Goal: Task Accomplishment & Management: Manage account settings

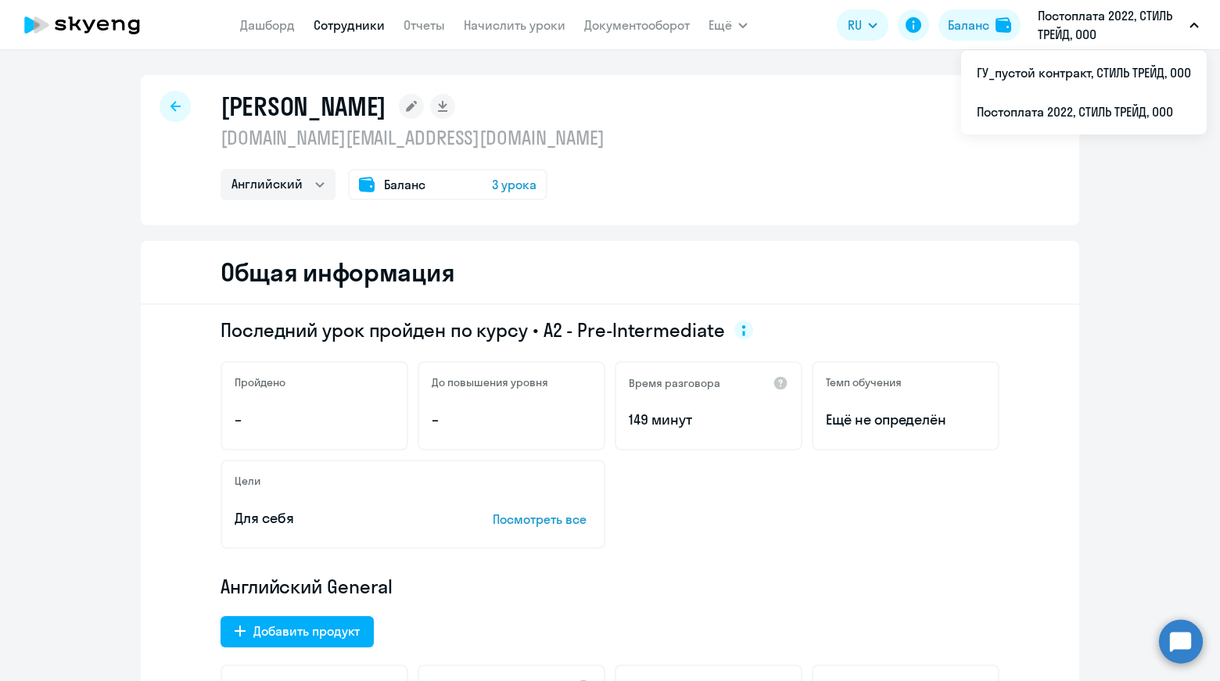
select select "english"
click at [499, 37] on nav "[PERSON_NAME] Отчеты Начислить уроки Документооборот" at bounding box center [465, 24] width 450 height 31
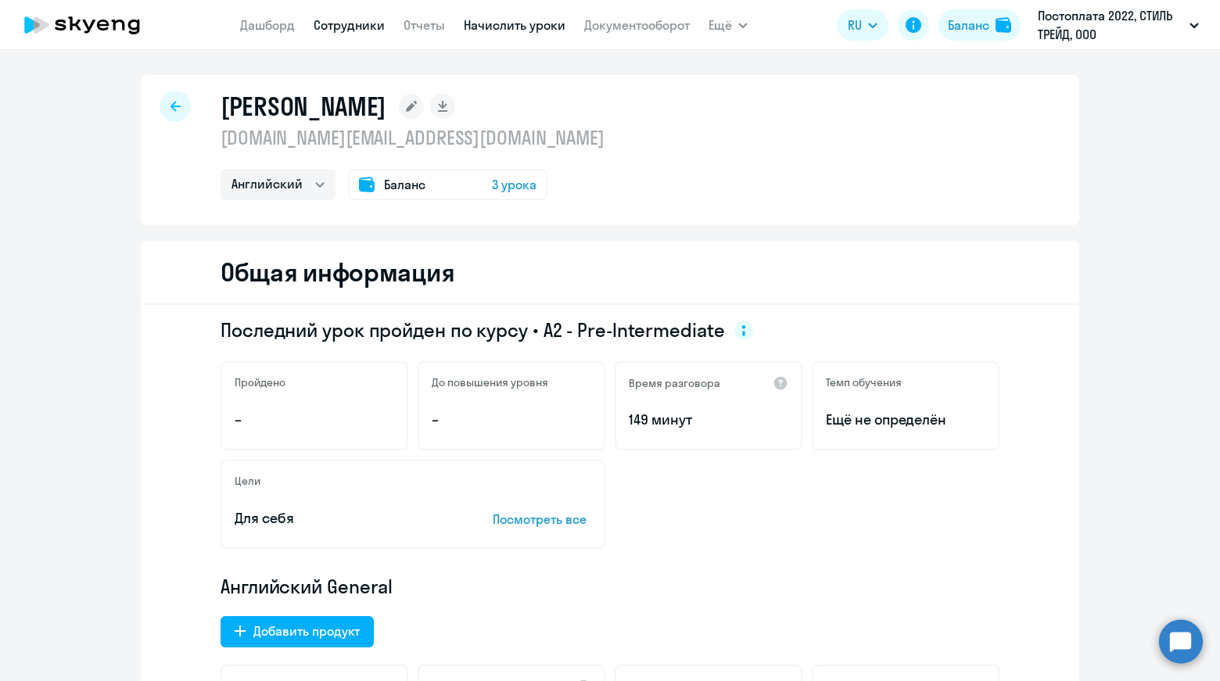
click at [509, 27] on link "Начислить уроки" at bounding box center [515, 25] width 102 height 16
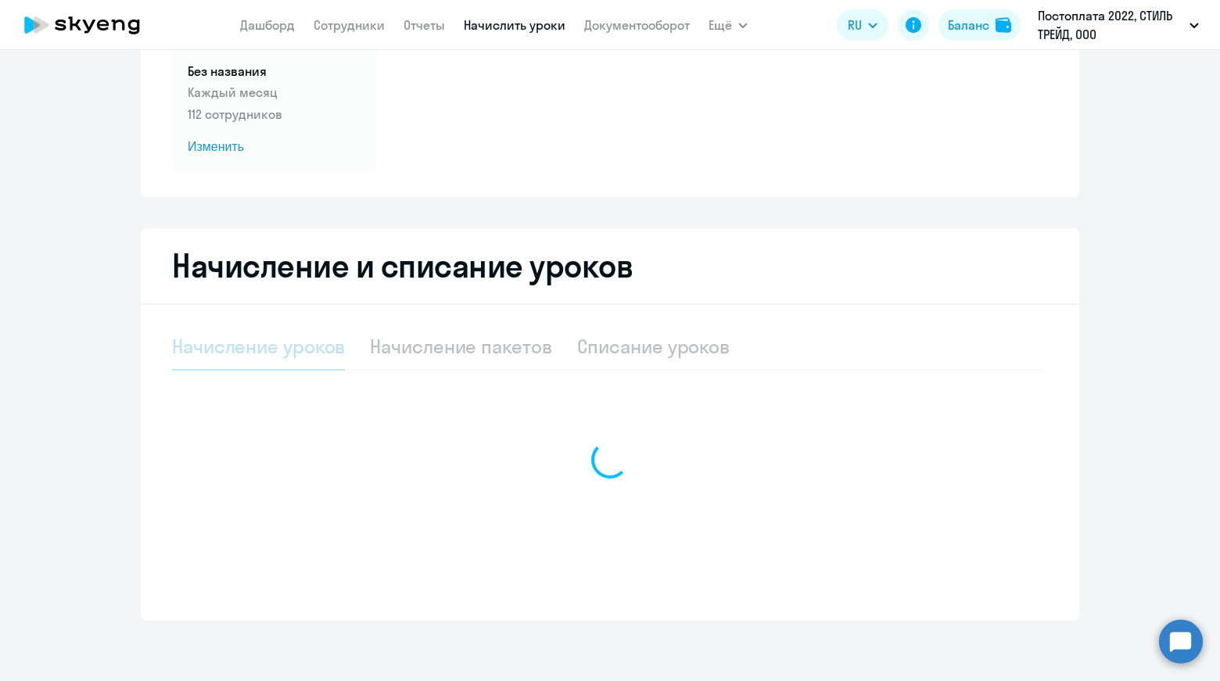
scroll to position [168, 0]
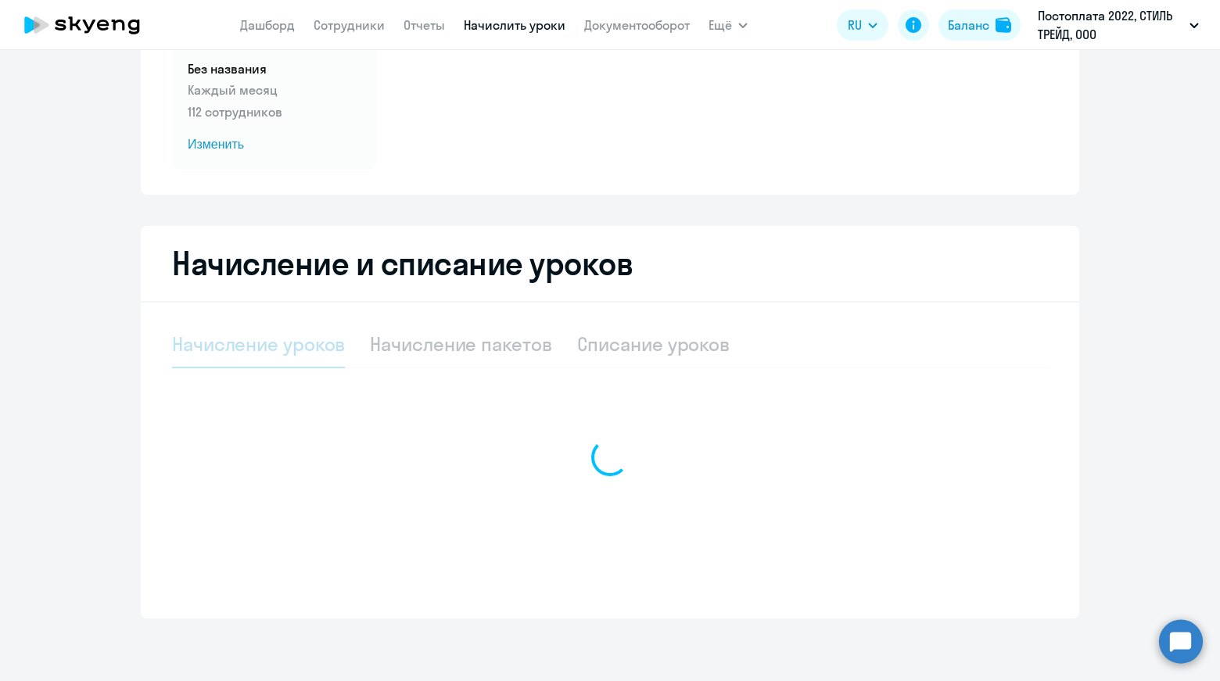
select select "10"
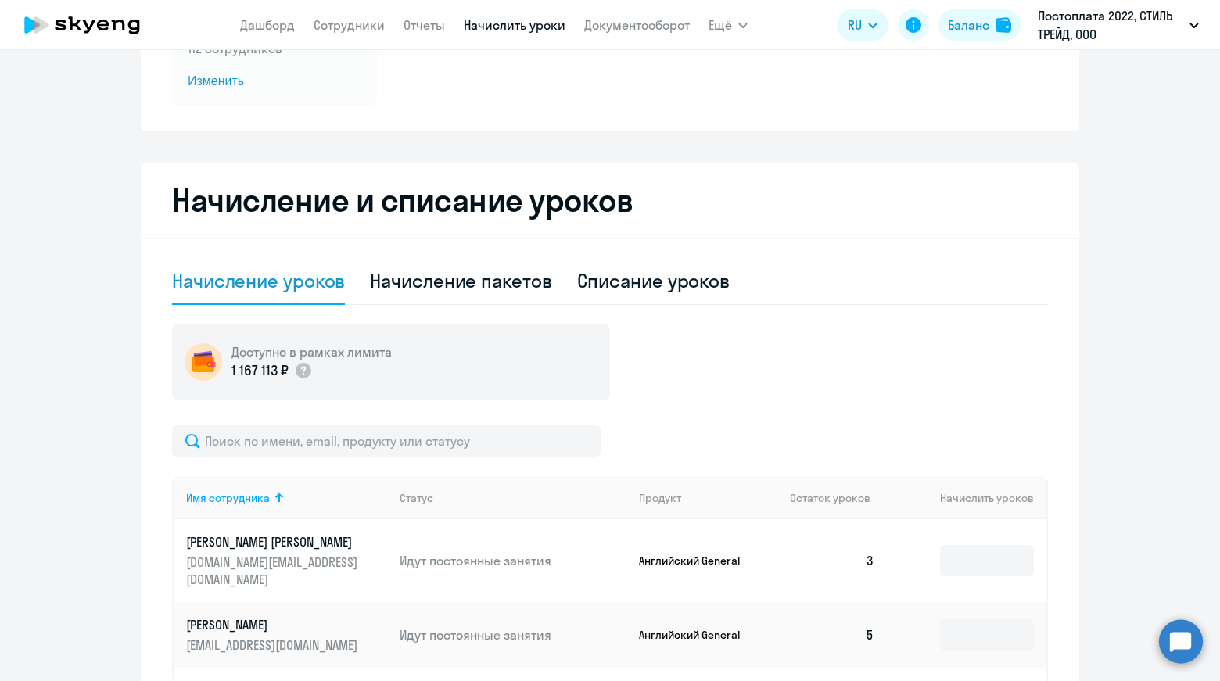
scroll to position [324, 0]
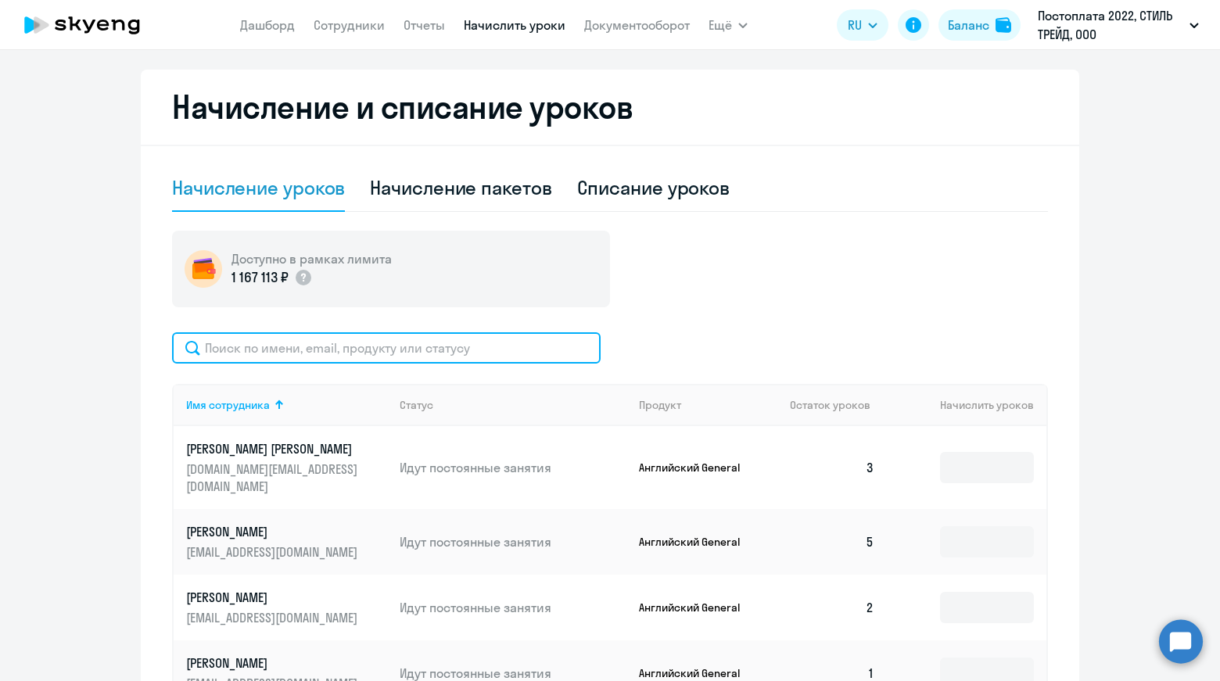
click at [357, 355] on input "text" at bounding box center [386, 347] width 428 height 31
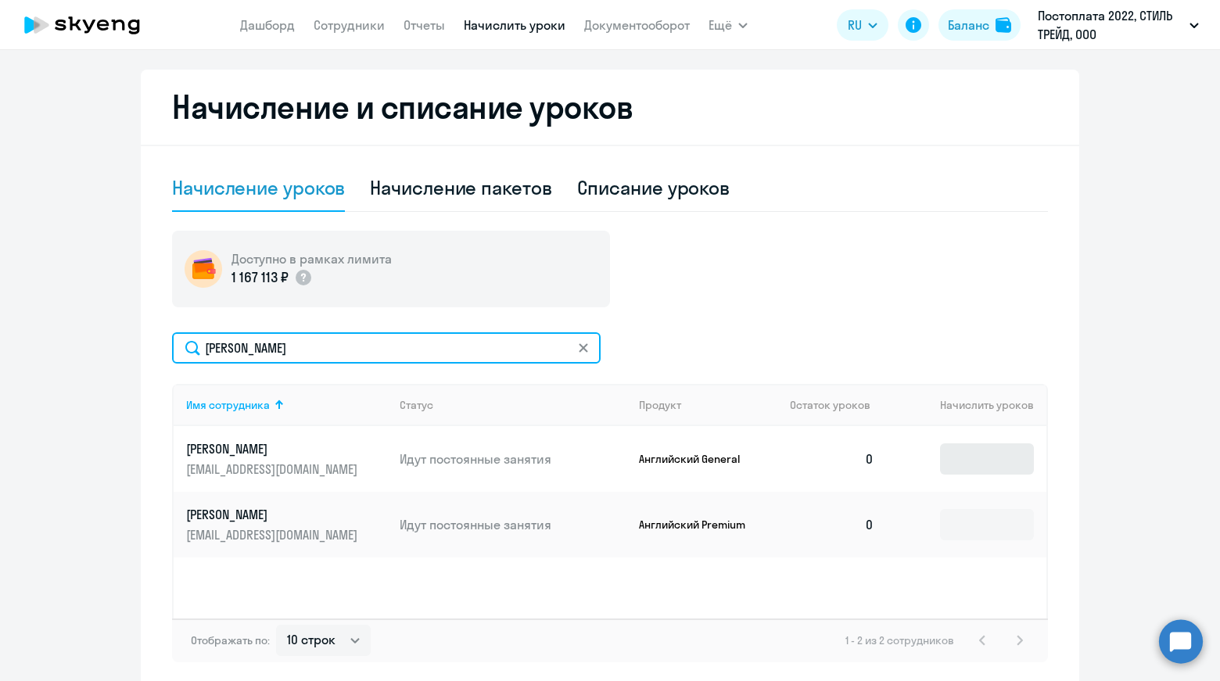
scroll to position [393, 0]
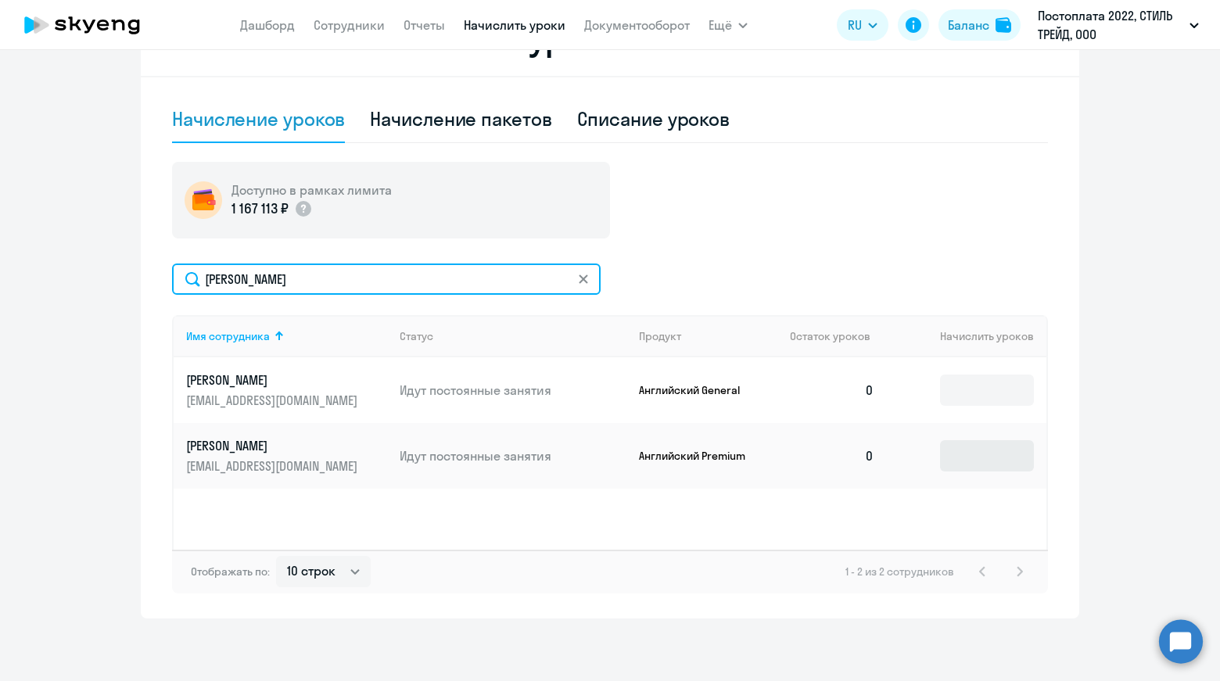
type input "[PERSON_NAME]"
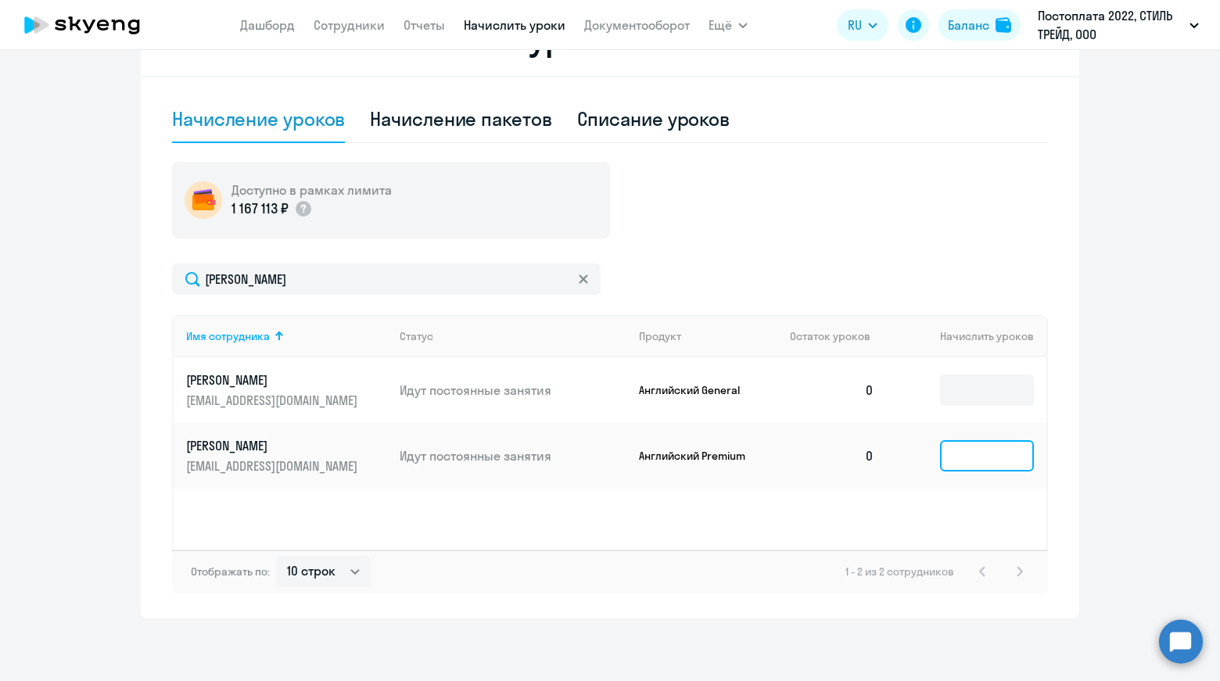
click at [952, 451] on input at bounding box center [987, 455] width 94 height 31
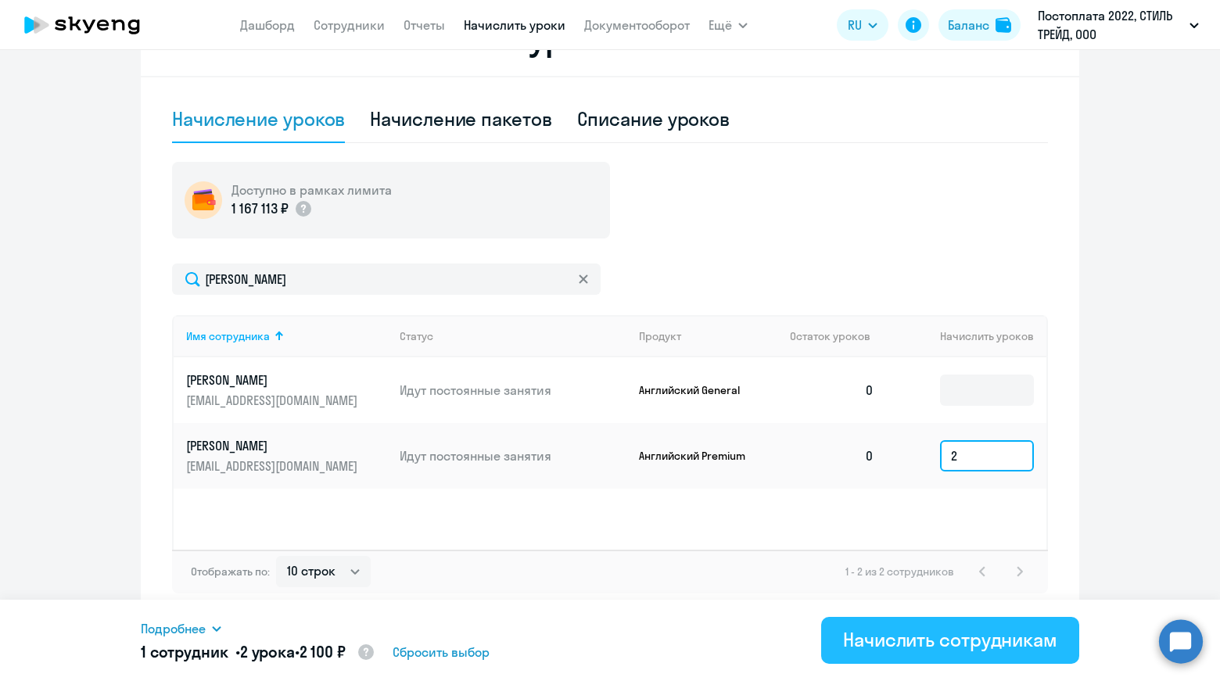
type input "2"
click at [963, 643] on div "Начислить сотрудникам" at bounding box center [950, 639] width 214 height 25
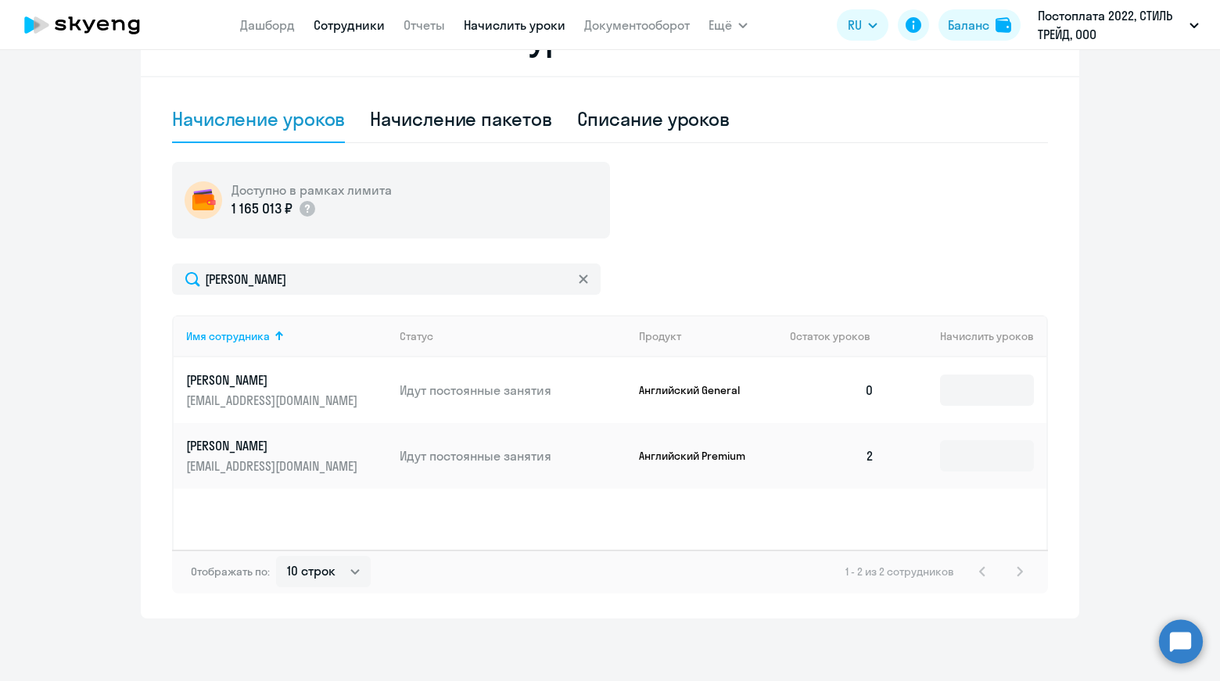
click at [361, 30] on link "Сотрудники" at bounding box center [349, 25] width 71 height 16
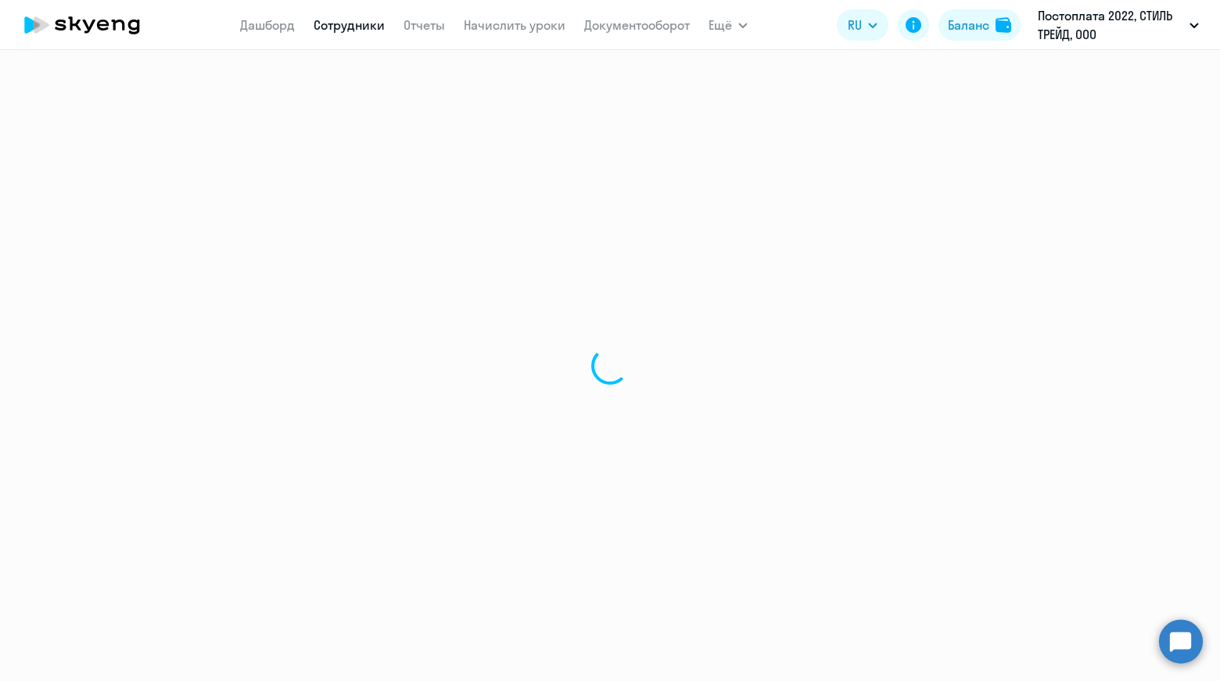
select select "30"
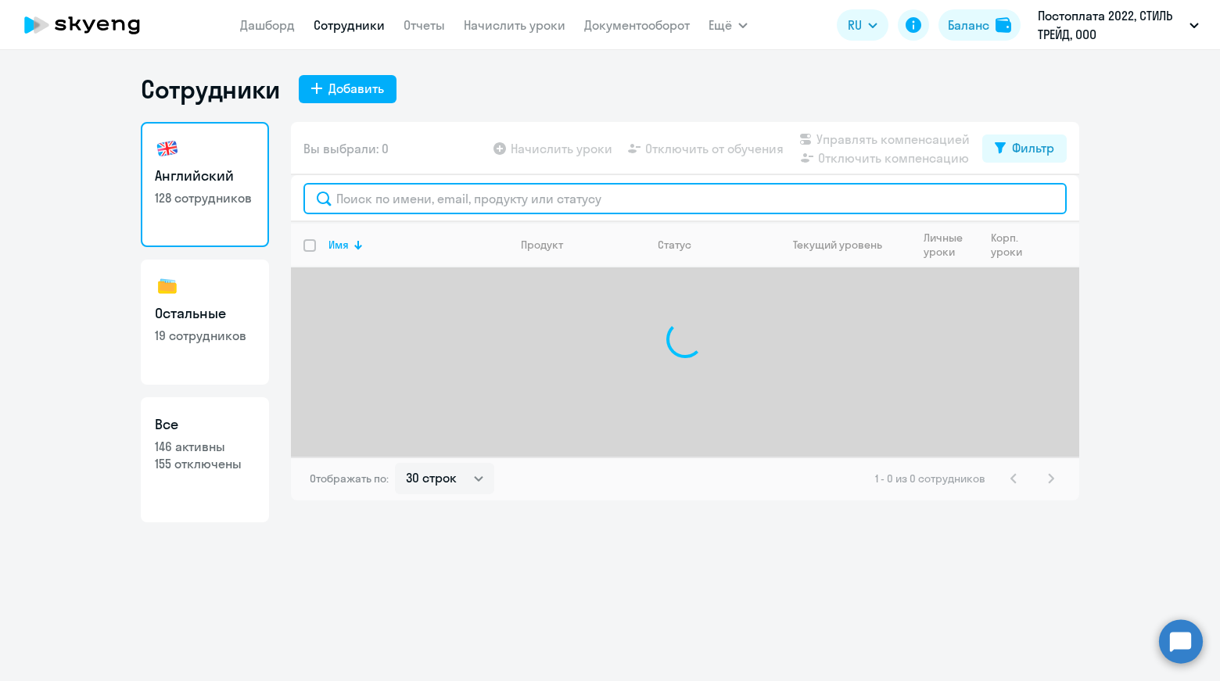
click at [448, 198] on input "text" at bounding box center [684, 198] width 763 height 31
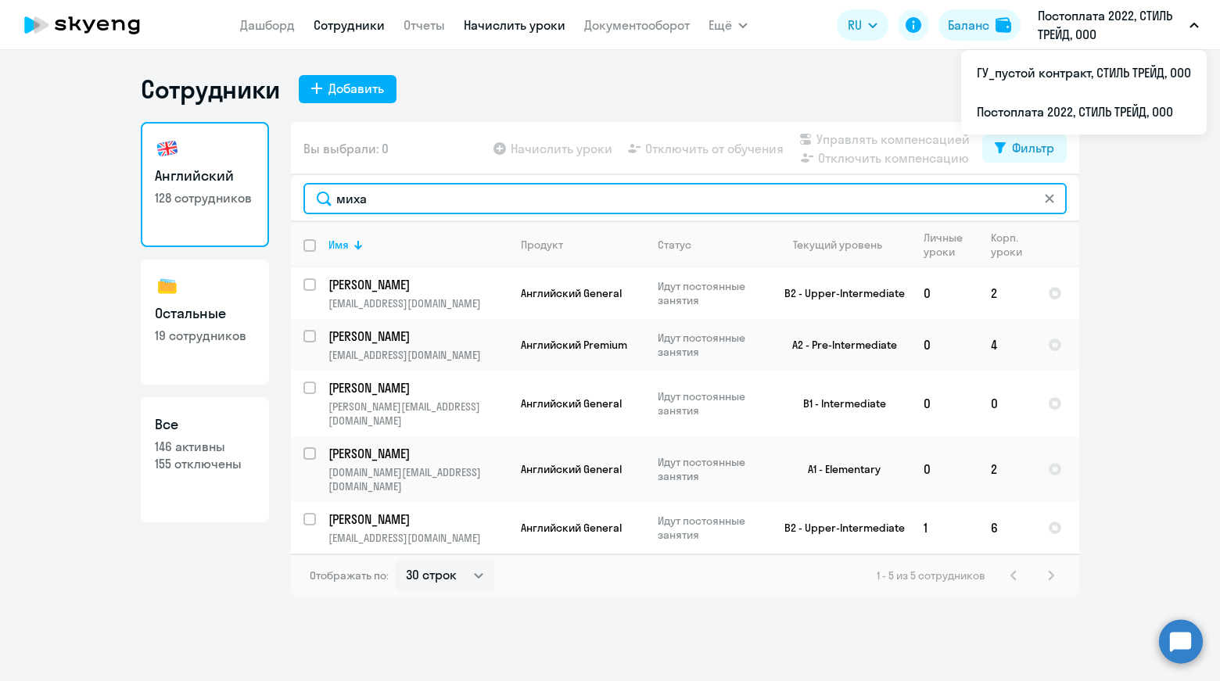
type input "миха"
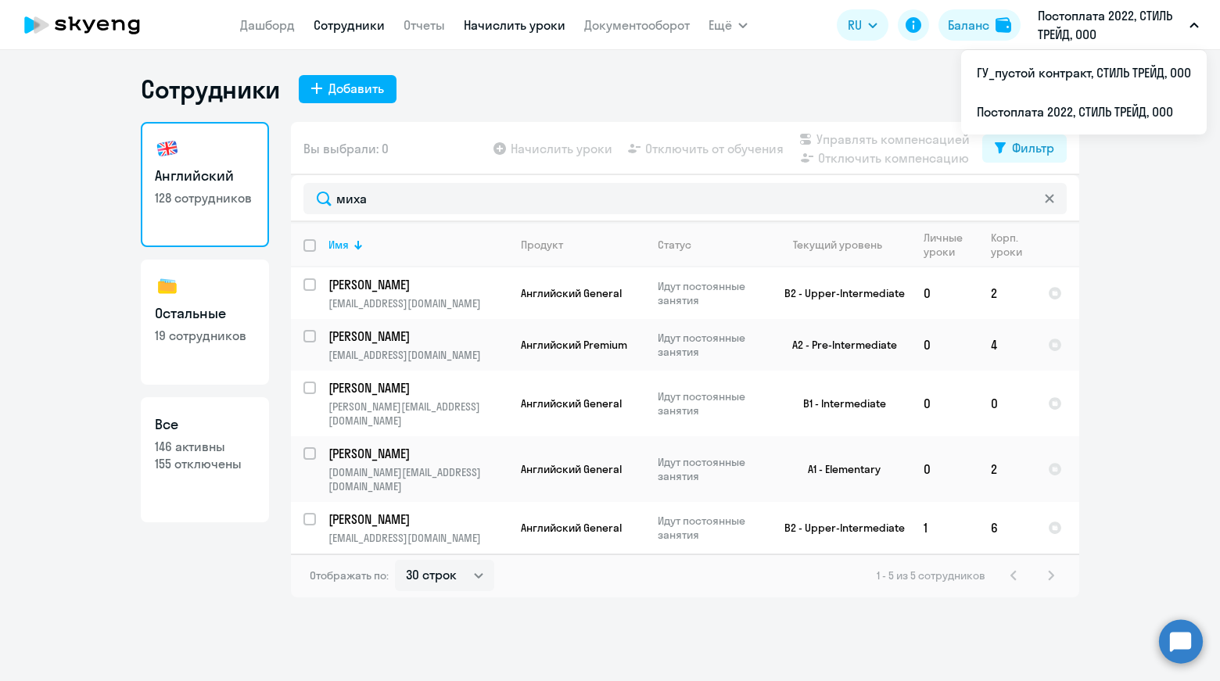
click at [505, 30] on link "Начислить уроки" at bounding box center [515, 25] width 102 height 16
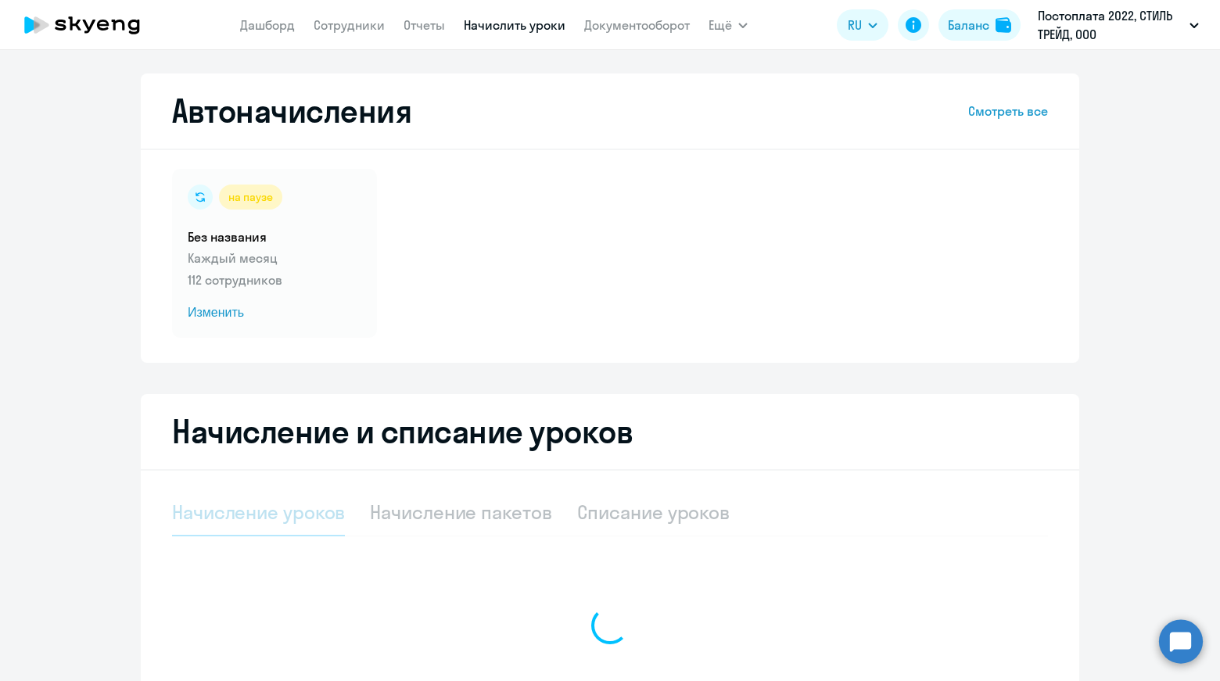
select select "10"
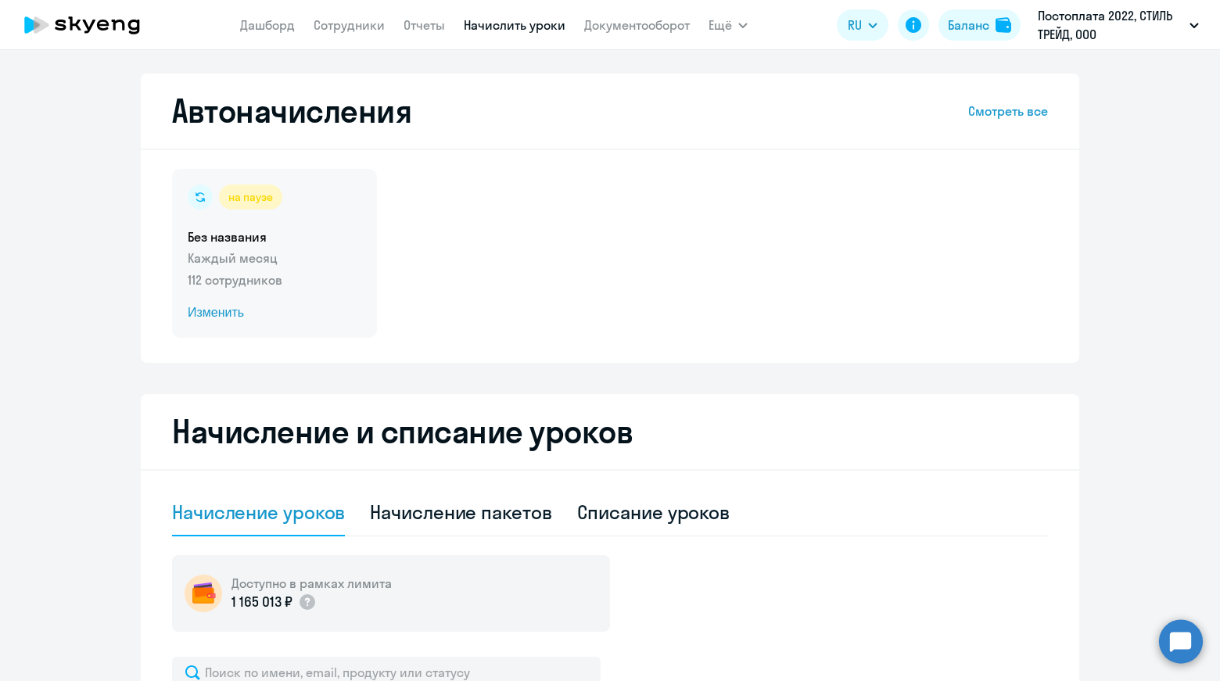
click at [229, 268] on div "на паузе Без названия Каждый месяц 112 сотрудников Изменить" at bounding box center [274, 253] width 205 height 169
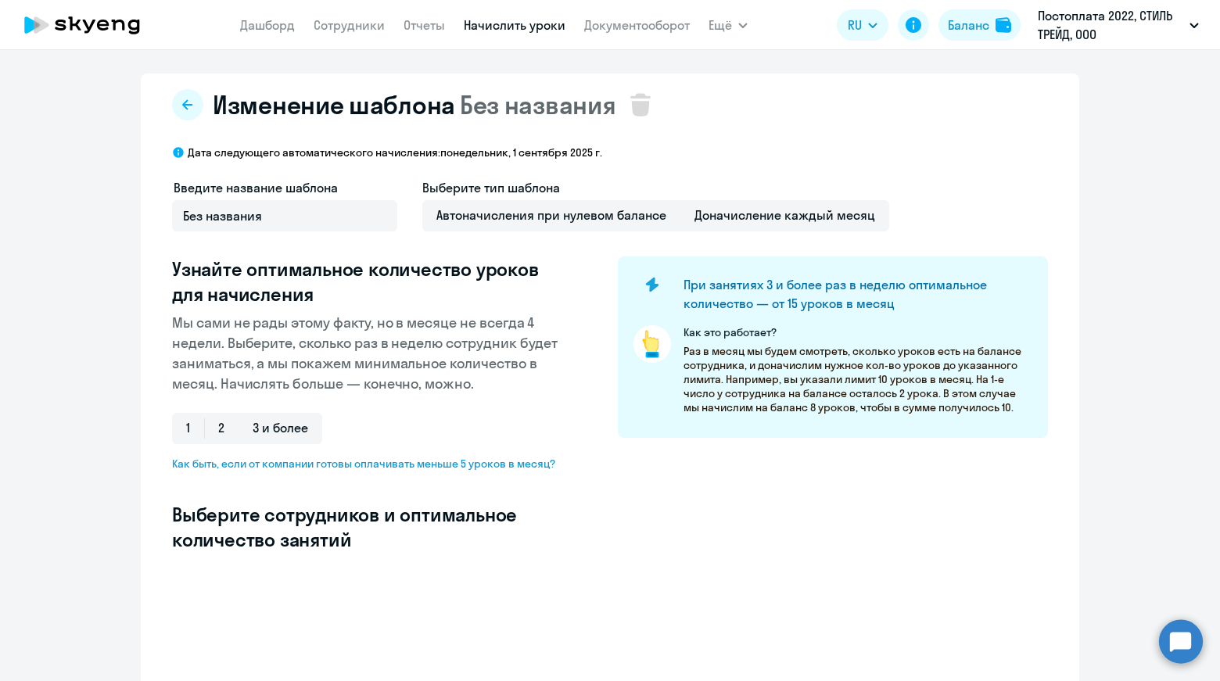
select select "10"
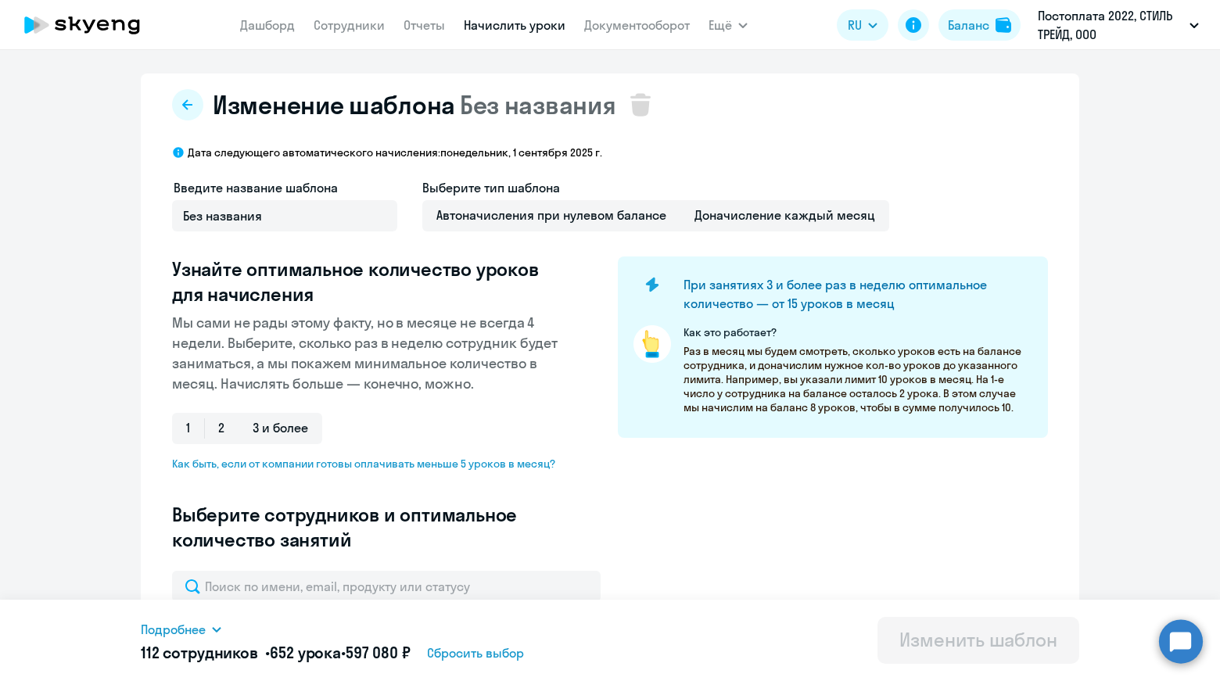
scroll to position [235, 0]
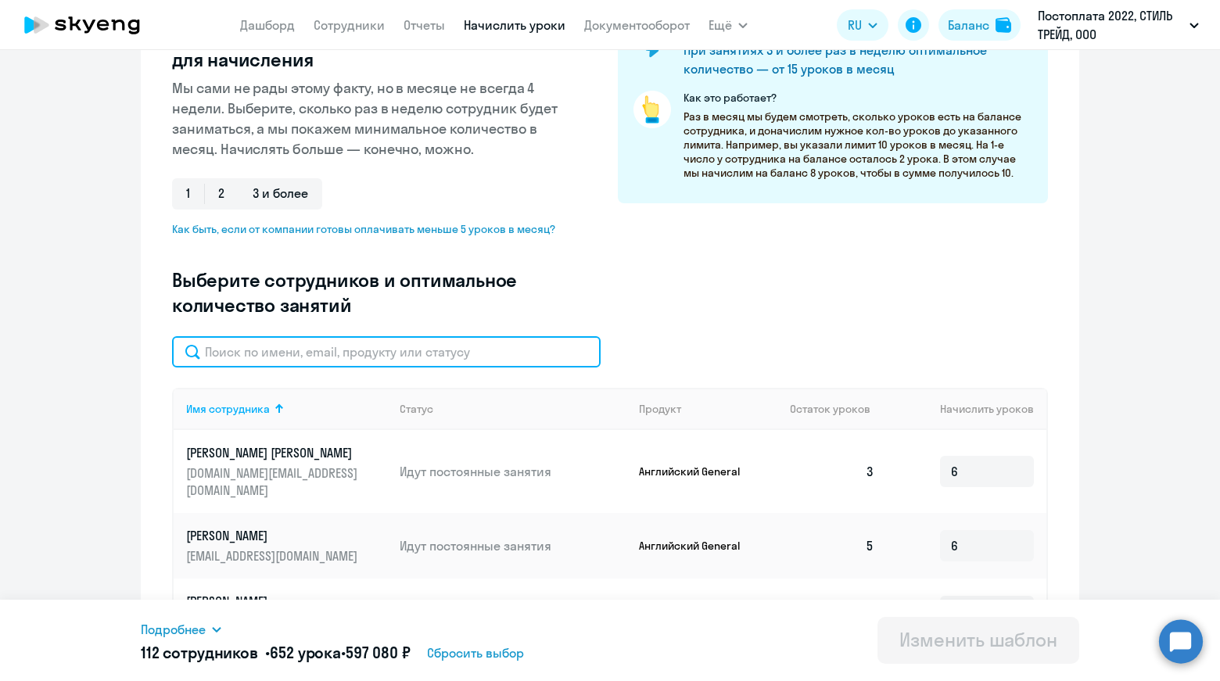
click at [447, 339] on input "text" at bounding box center [386, 351] width 428 height 31
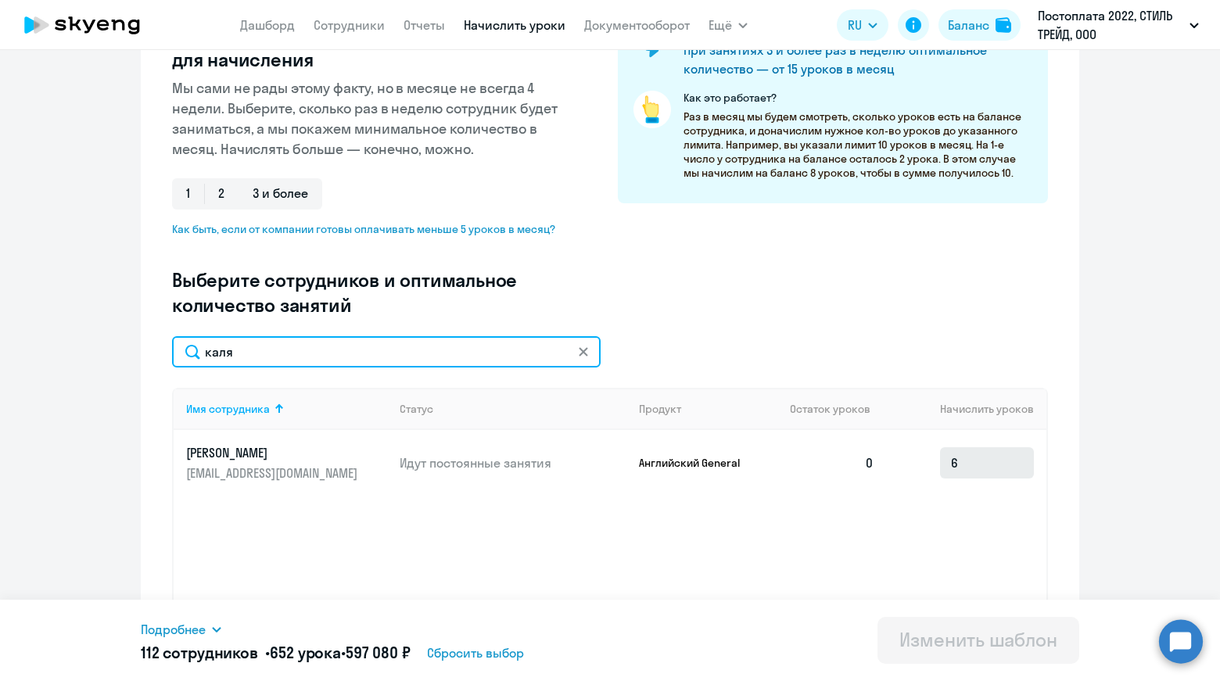
type input "каля"
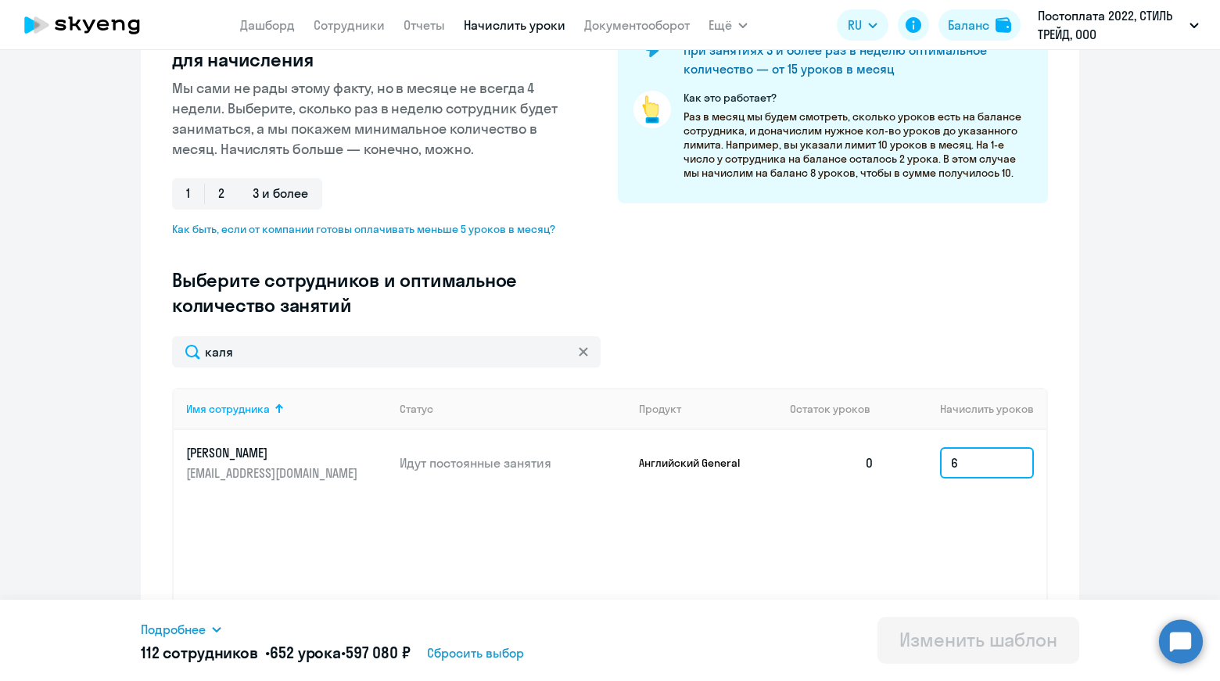
drag, startPoint x: 957, startPoint y: 462, endPoint x: 944, endPoint y: 464, distance: 13.5
click at [944, 464] on input "6" at bounding box center [987, 462] width 94 height 31
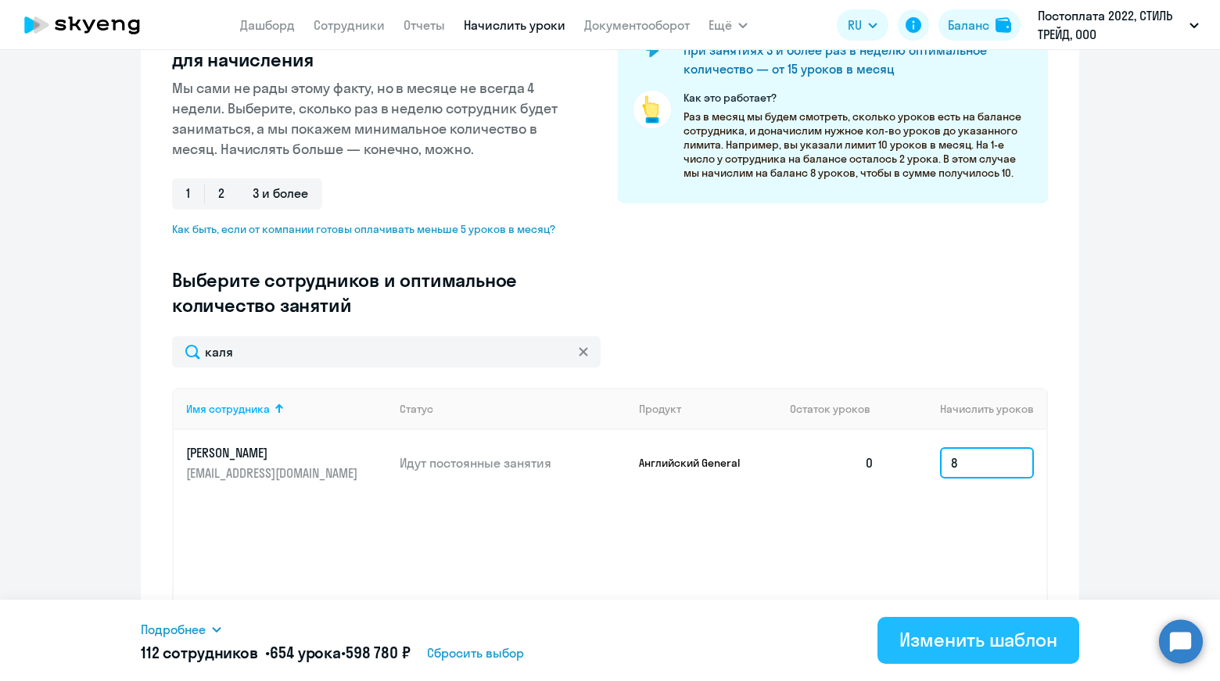
type input "8"
click at [963, 642] on div "Изменить шаблон" at bounding box center [978, 639] width 158 height 25
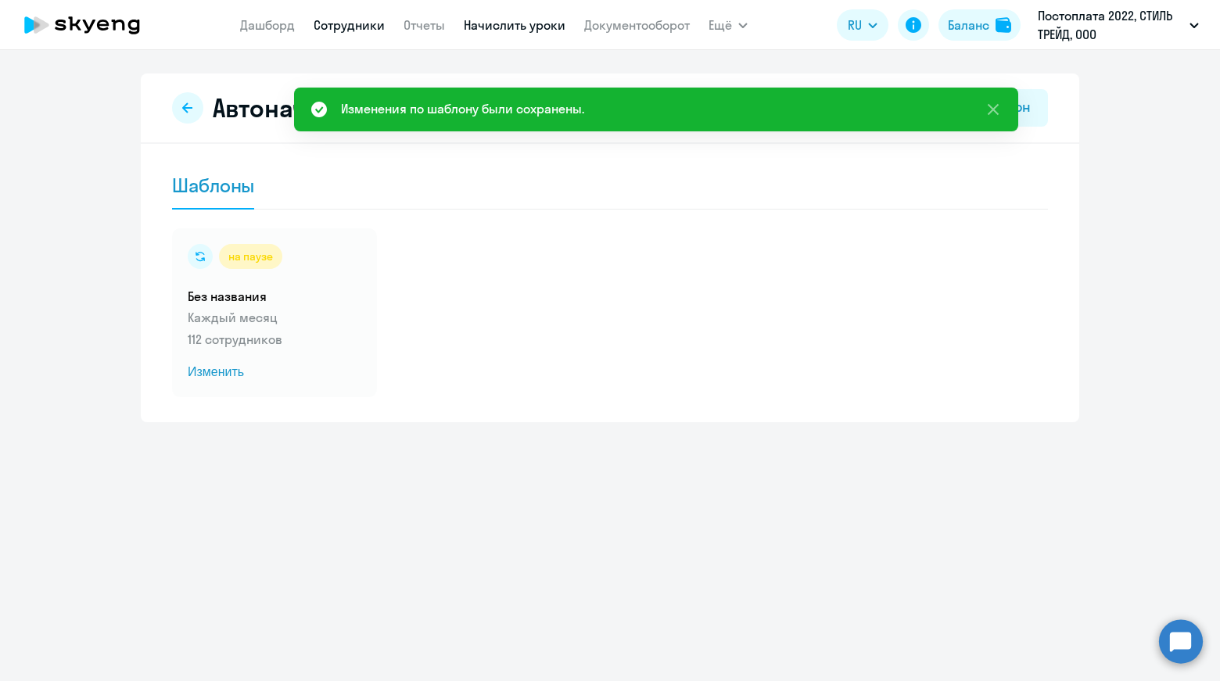
click at [360, 17] on link "Сотрудники" at bounding box center [349, 25] width 71 height 16
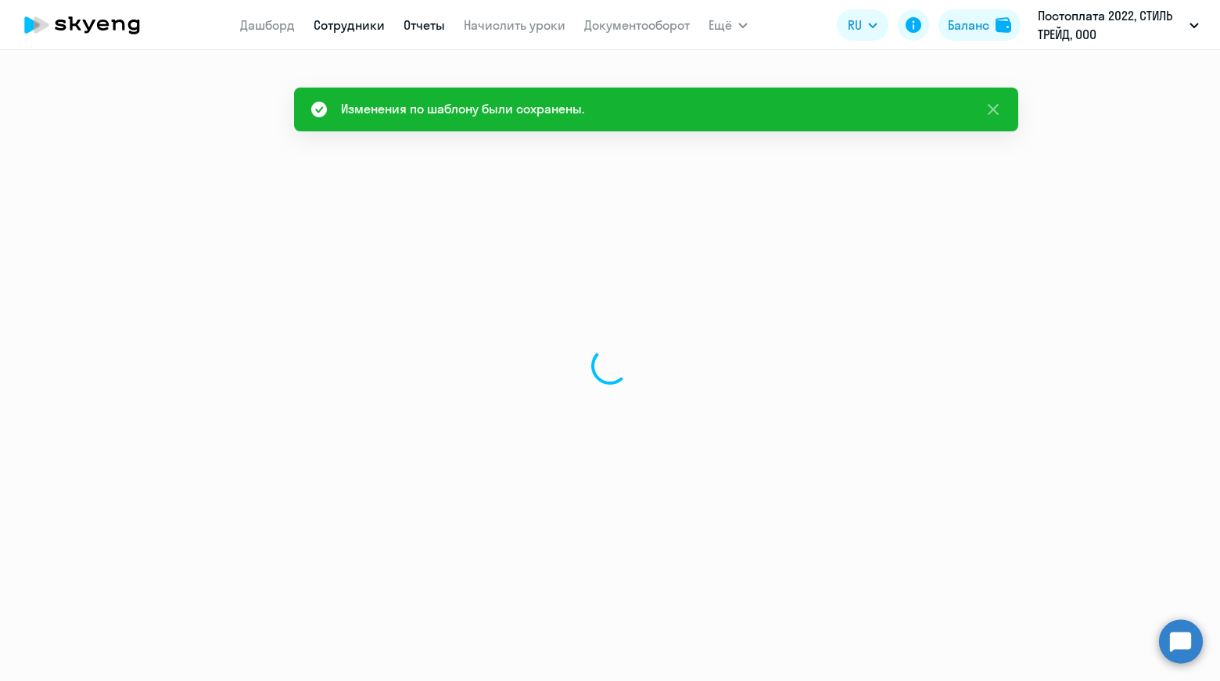
select select "30"
